Goal: Check status: Check status

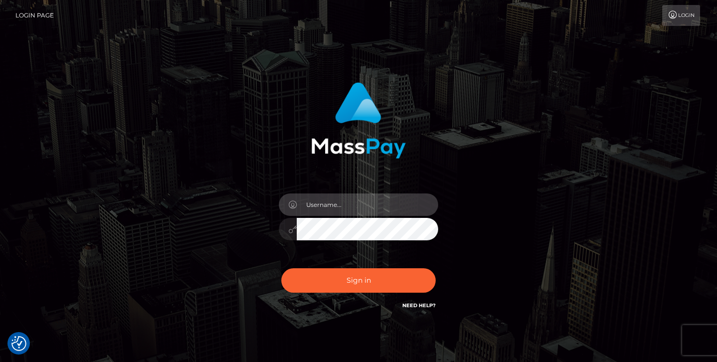
type input "jeremyfeist"
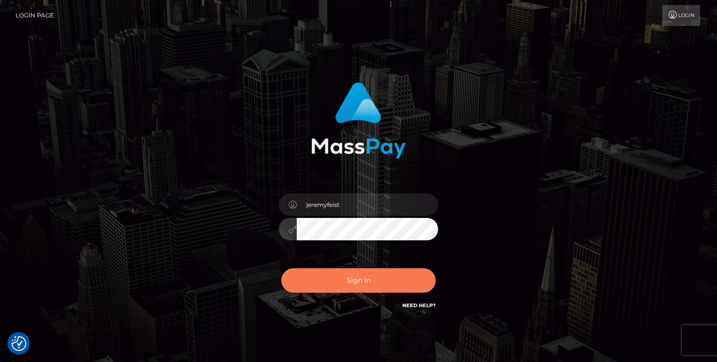
click at [334, 273] on button "Sign in" at bounding box center [358, 280] width 154 height 24
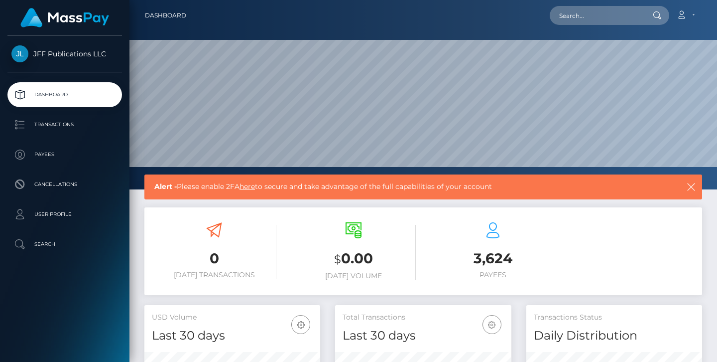
scroll to position [176, 176]
click at [61, 125] on p "Transactions" at bounding box center [64, 124] width 107 height 15
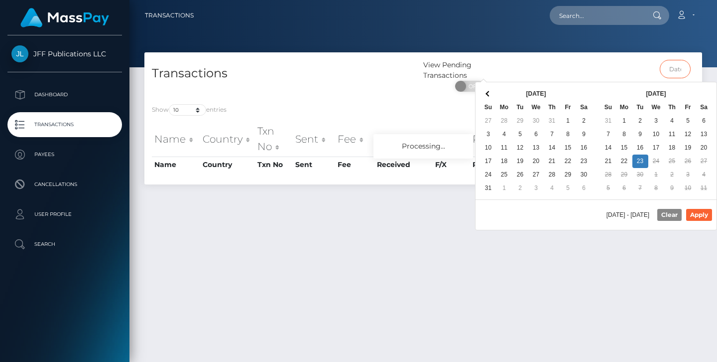
click at [677, 71] on input "text" at bounding box center [675, 69] width 31 height 18
click at [701, 219] on button "Apply" at bounding box center [699, 215] width 26 height 12
type input "09/17/2025 - 09/23/2025"
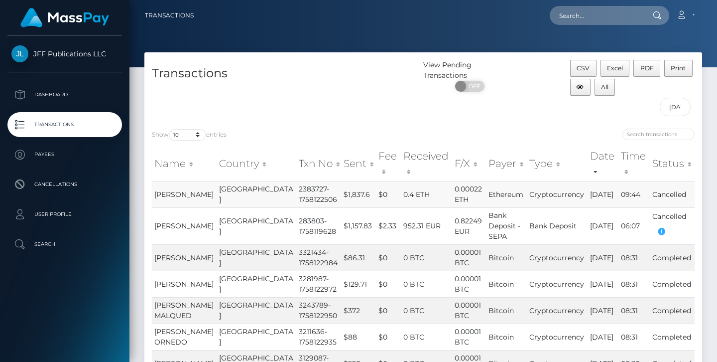
click at [296, 181] on td "2383727-1758122506" at bounding box center [318, 194] width 45 height 26
copy td "2383727"
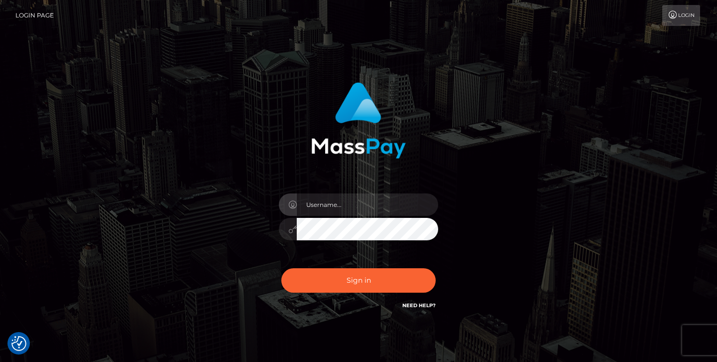
checkbox input "true"
